Goal: Transaction & Acquisition: Purchase product/service

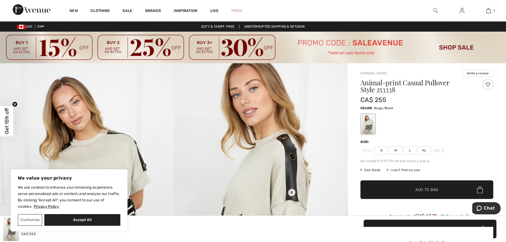
click at [66, 51] on img at bounding box center [253, 48] width 506 height 32
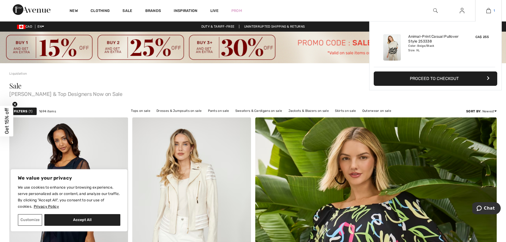
click at [486, 11] on img at bounding box center [488, 10] width 5 height 6
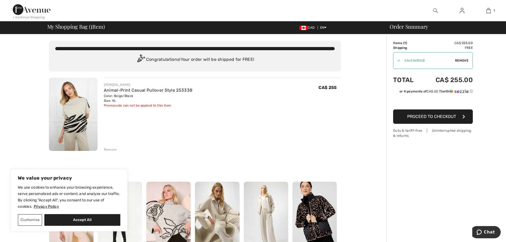
click at [422, 116] on span "Proceed to Checkout" at bounding box center [431, 116] width 49 height 5
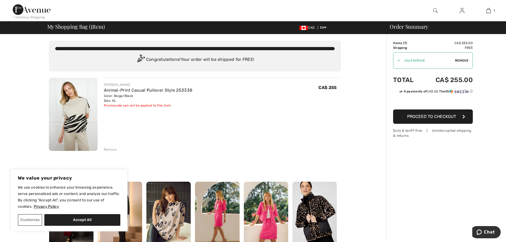
click at [434, 10] on img at bounding box center [435, 10] width 5 height 6
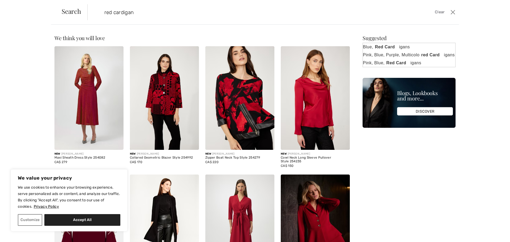
type input "red cardigan"
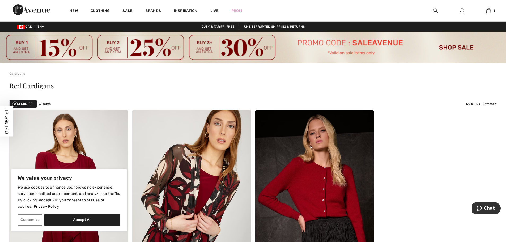
click at [435, 10] on img at bounding box center [435, 10] width 5 height 6
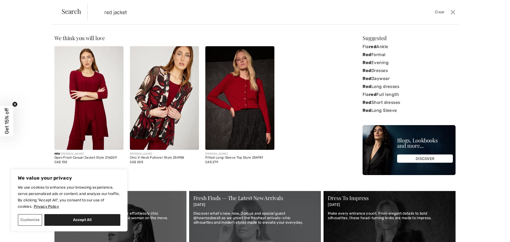
type input "red jacket"
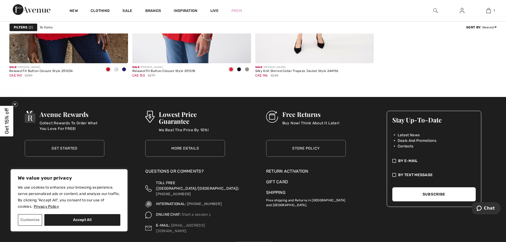
scroll to position [927, 0]
